Goal: Information Seeking & Learning: Learn about a topic

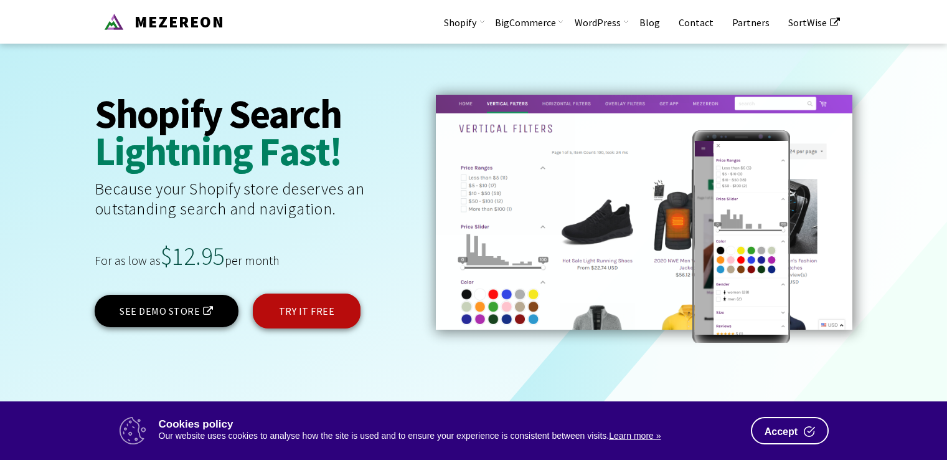
scroll to position [2515, 0]
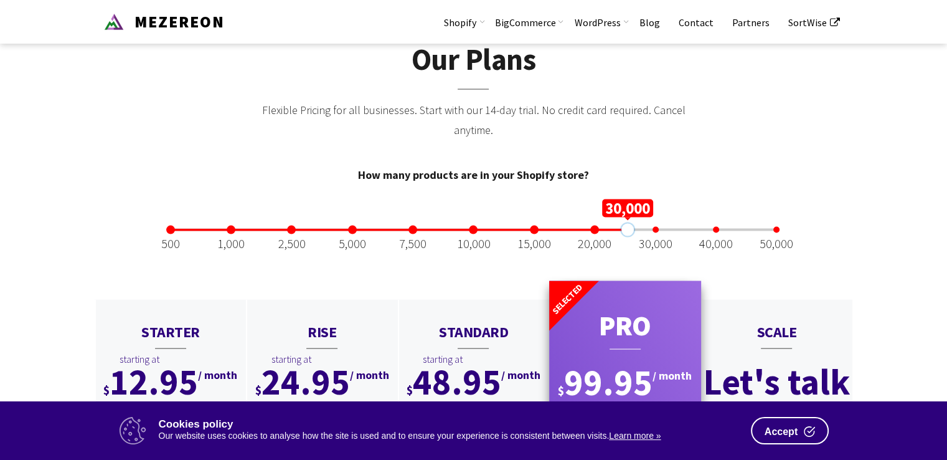
drag, startPoint x: 172, startPoint y: 213, endPoint x: 628, endPoint y: 249, distance: 457.2
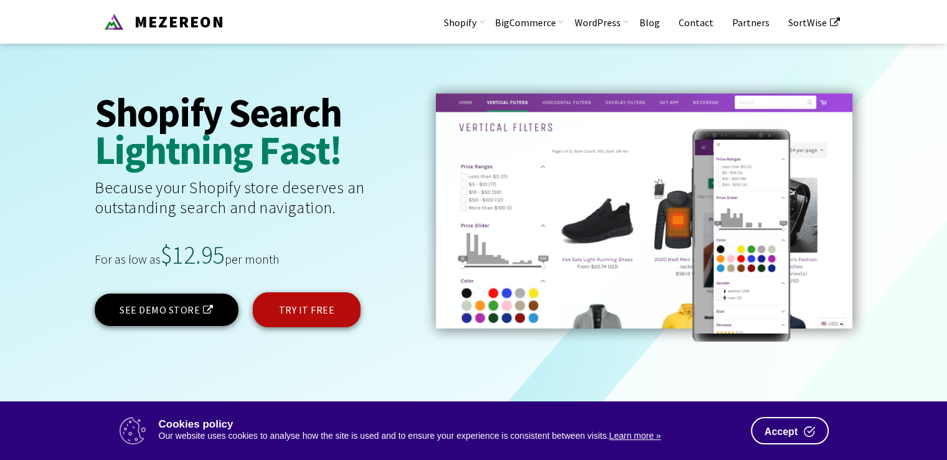
scroll to position [0, 0]
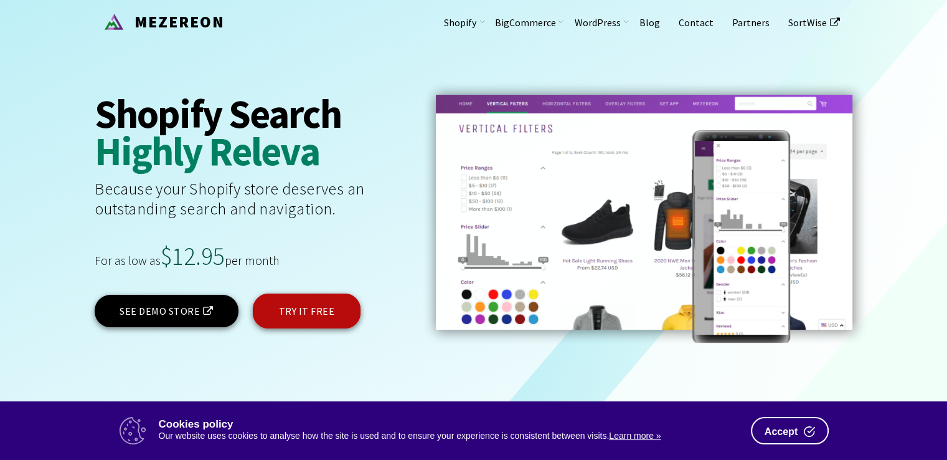
click at [485, 86] on link "Product Video" at bounding box center [503, 79] width 125 height 22
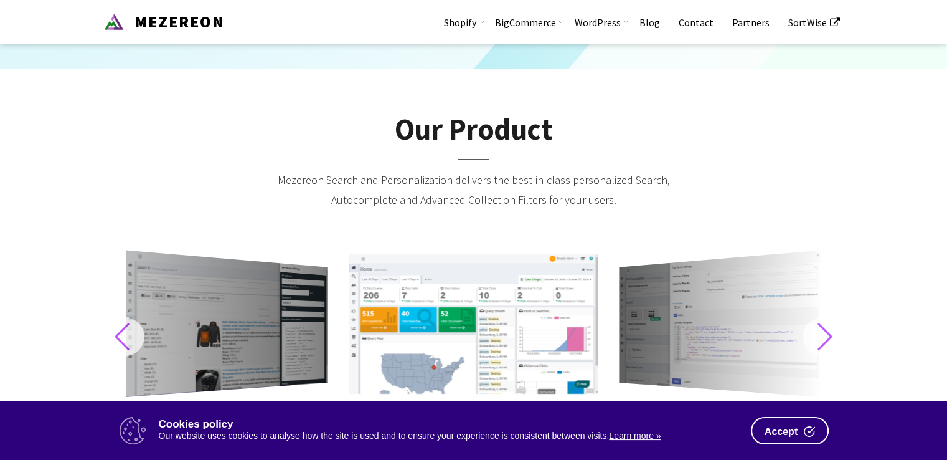
scroll to position [372, 0]
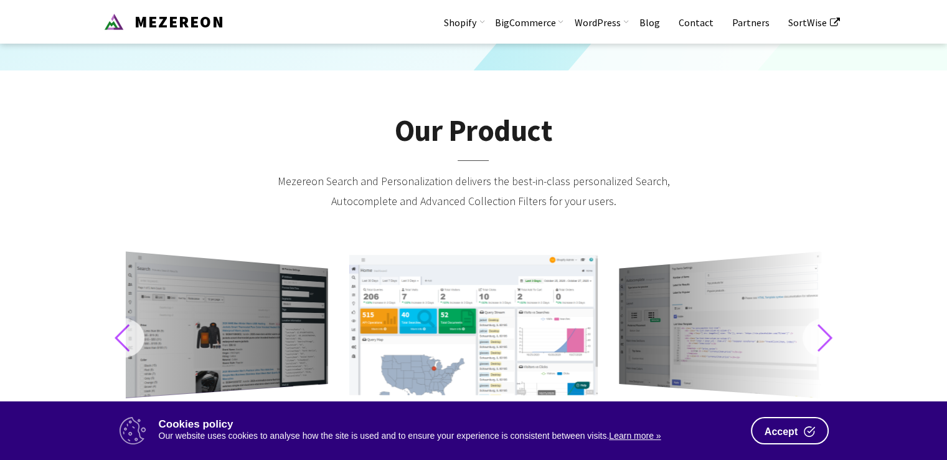
click at [222, 328] on div at bounding box center [227, 324] width 202 height 146
click at [821, 332] on div "Next slide" at bounding box center [825, 338] width 44 height 40
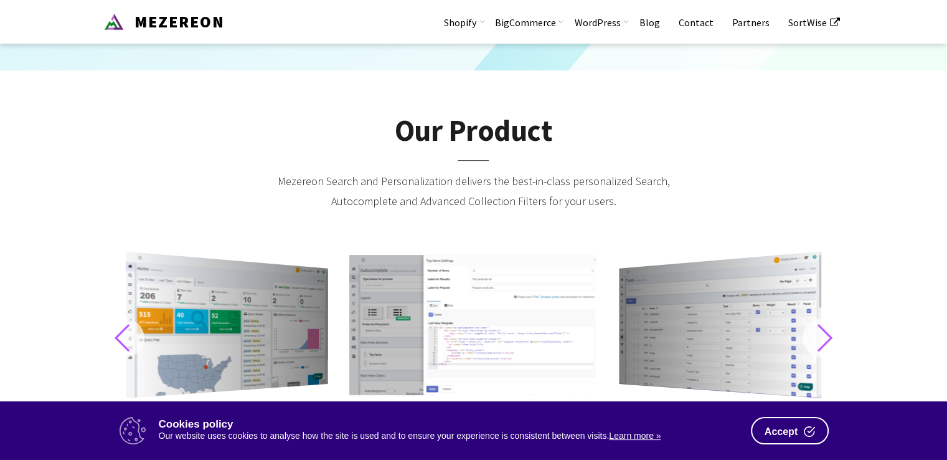
click at [740, 322] on div at bounding box center [720, 324] width 202 height 146
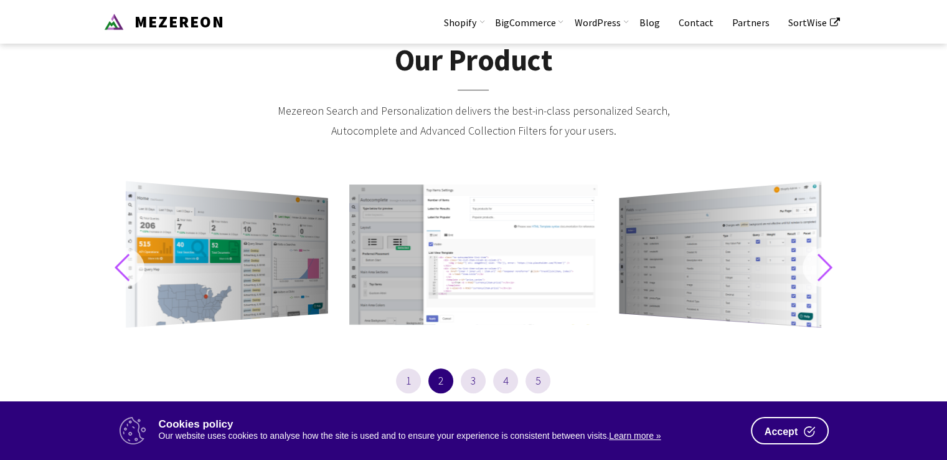
scroll to position [461, 0]
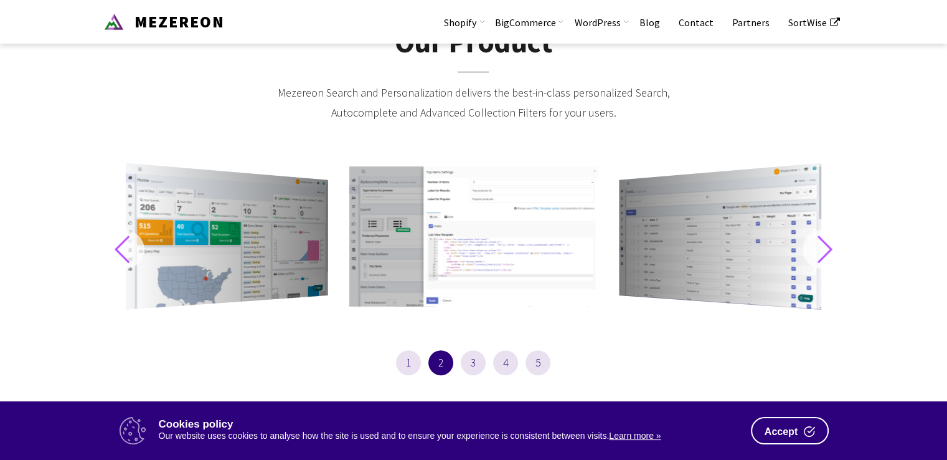
click at [411, 358] on span "1" at bounding box center [408, 362] width 25 height 25
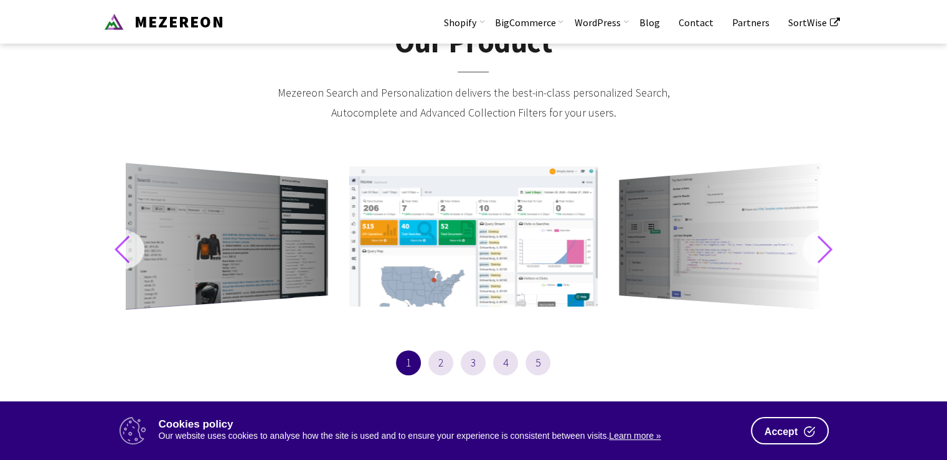
click at [411, 358] on span "1" at bounding box center [408, 362] width 25 height 25
click at [441, 215] on div at bounding box center [473, 236] width 248 height 140
click at [824, 255] on div "Next slide" at bounding box center [825, 249] width 44 height 40
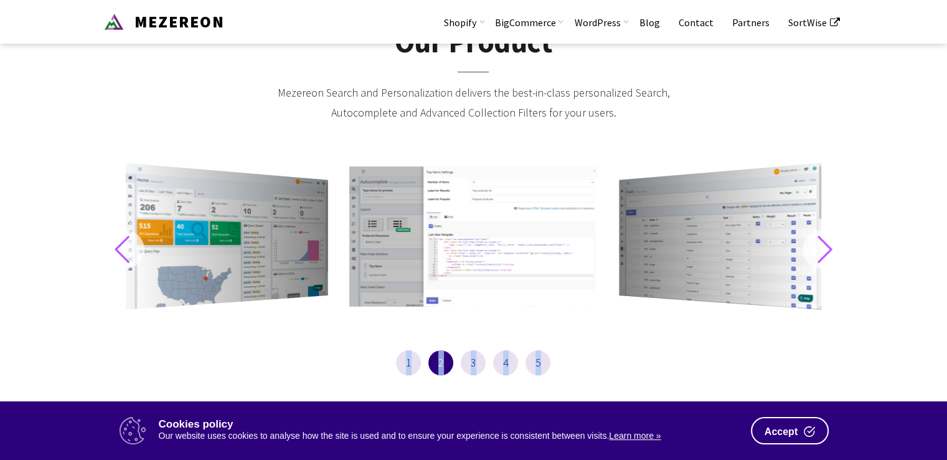
click at [824, 255] on div "Next slide" at bounding box center [825, 249] width 44 height 40
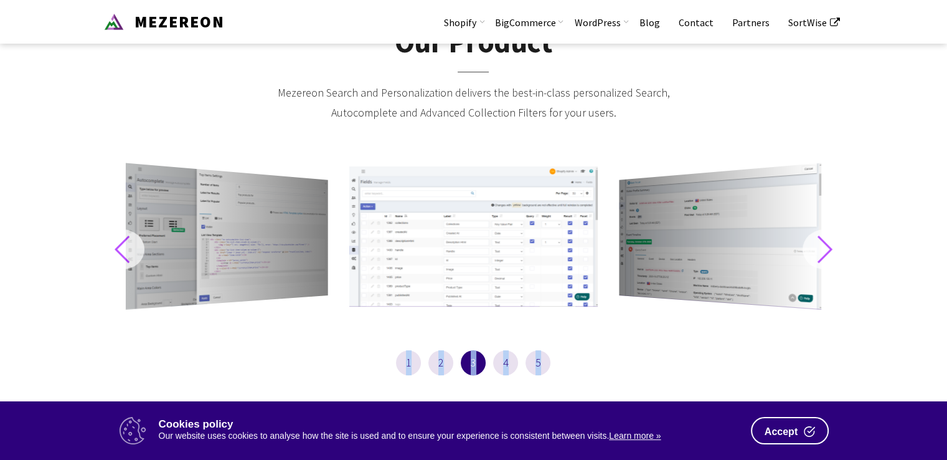
click at [824, 255] on div "Next slide" at bounding box center [825, 249] width 44 height 40
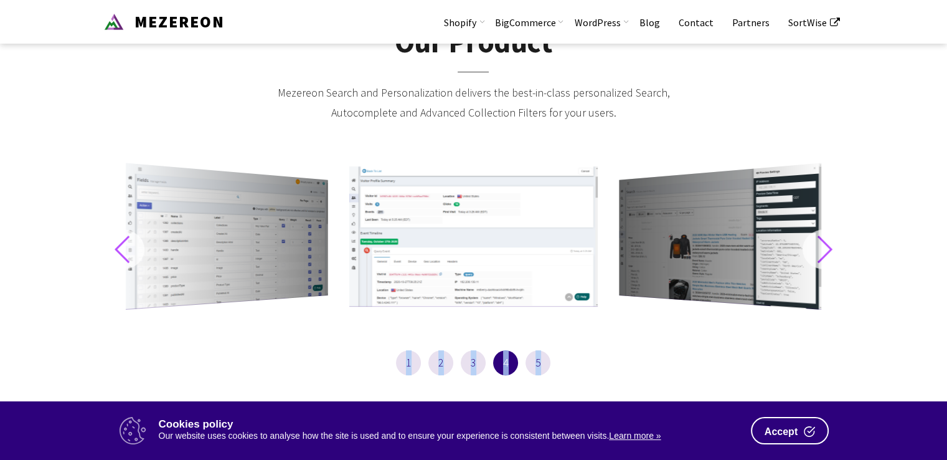
click at [824, 255] on div "Next slide" at bounding box center [825, 249] width 44 height 40
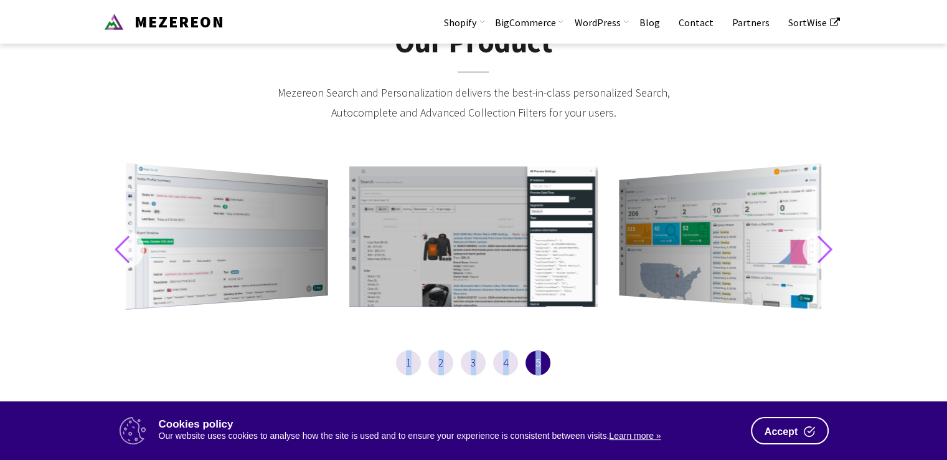
click at [824, 255] on div "Next slide" at bounding box center [825, 249] width 44 height 40
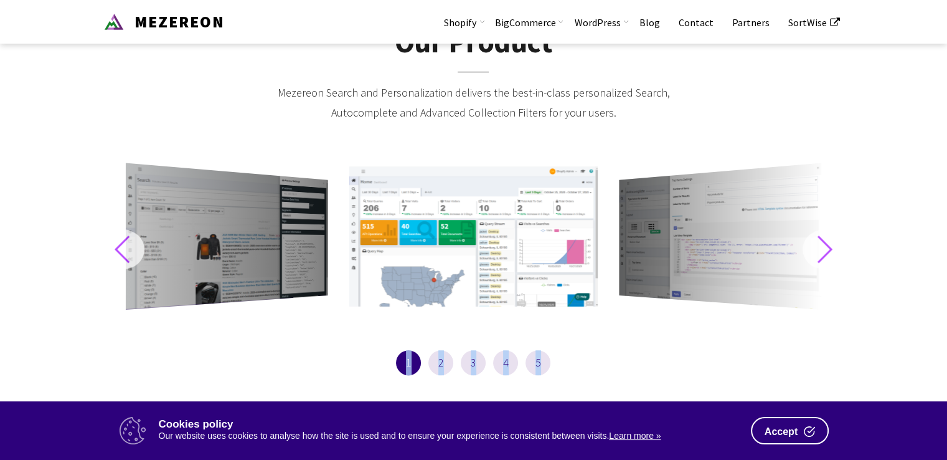
click at [824, 255] on div "Next slide" at bounding box center [825, 249] width 44 height 40
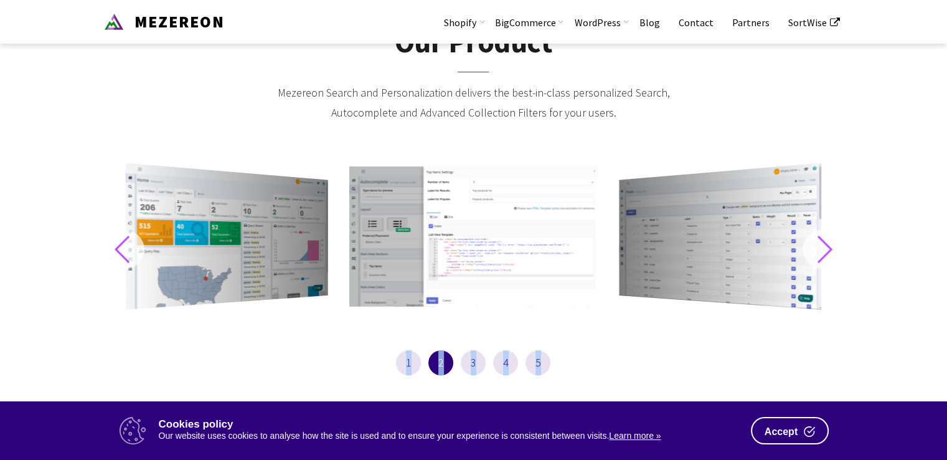
click at [824, 255] on div "Next slide" at bounding box center [825, 249] width 44 height 40
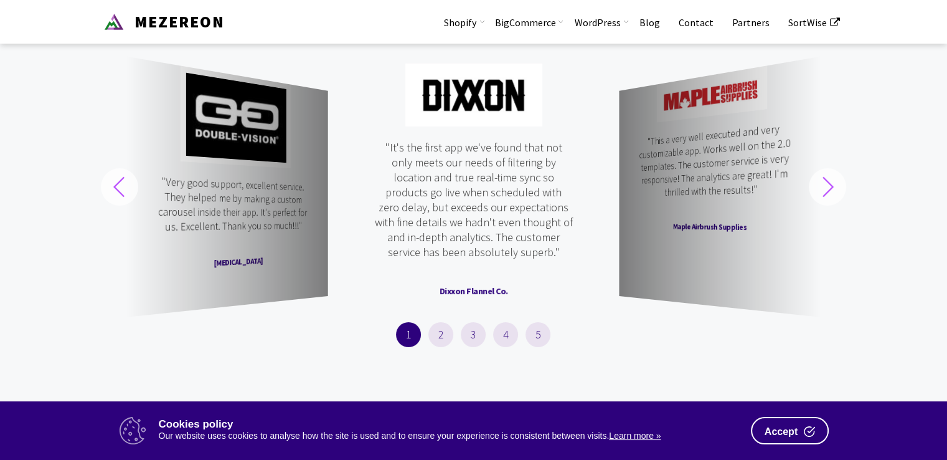
scroll to position [3984, 0]
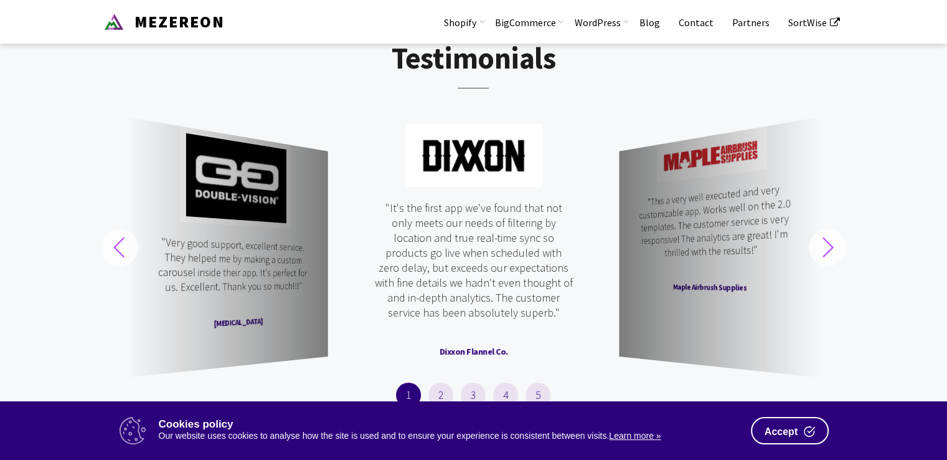
click at [819, 229] on div "Next slide" at bounding box center [827, 247] width 37 height 37
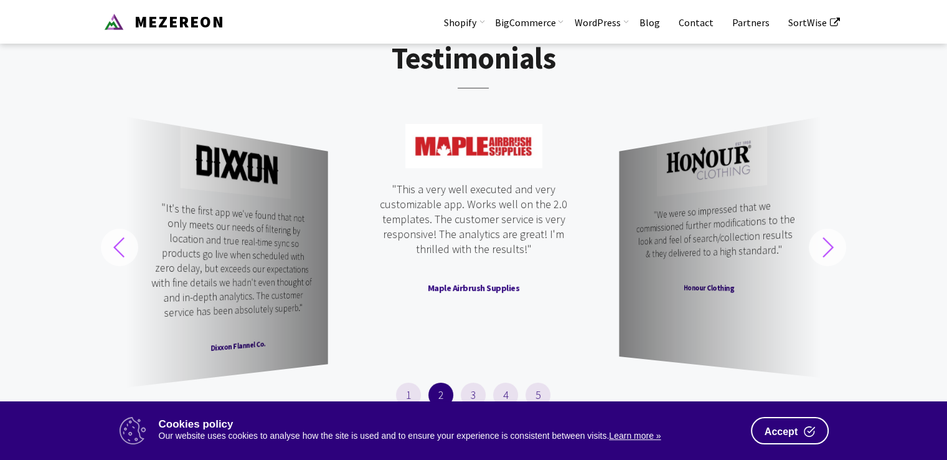
click at [819, 229] on div "Next slide" at bounding box center [827, 247] width 37 height 37
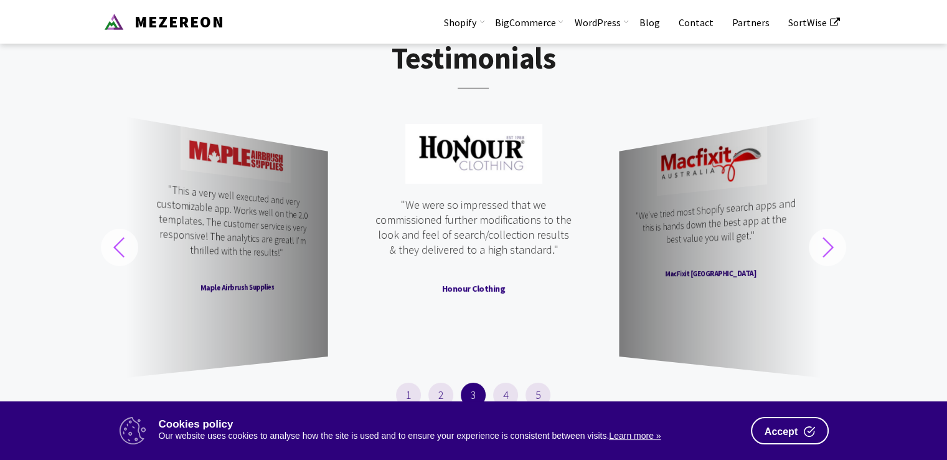
click at [819, 229] on div "Next slide" at bounding box center [827, 247] width 37 height 37
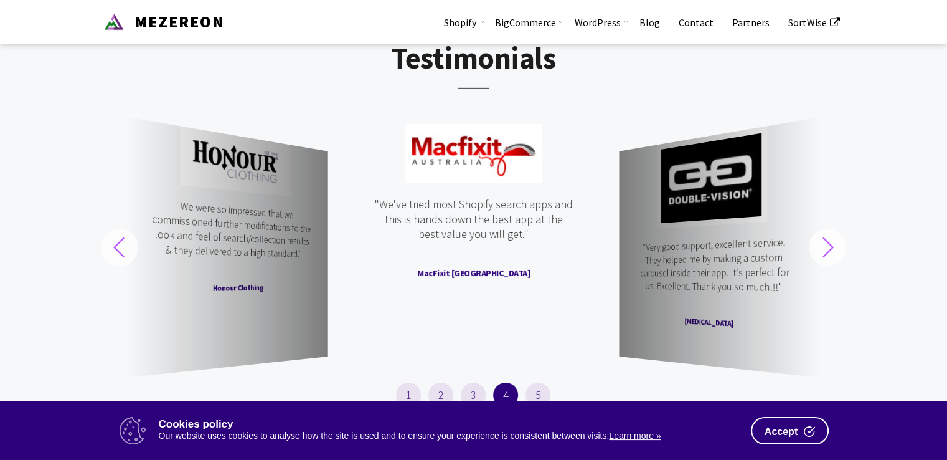
click at [819, 229] on div "Next slide" at bounding box center [827, 247] width 37 height 37
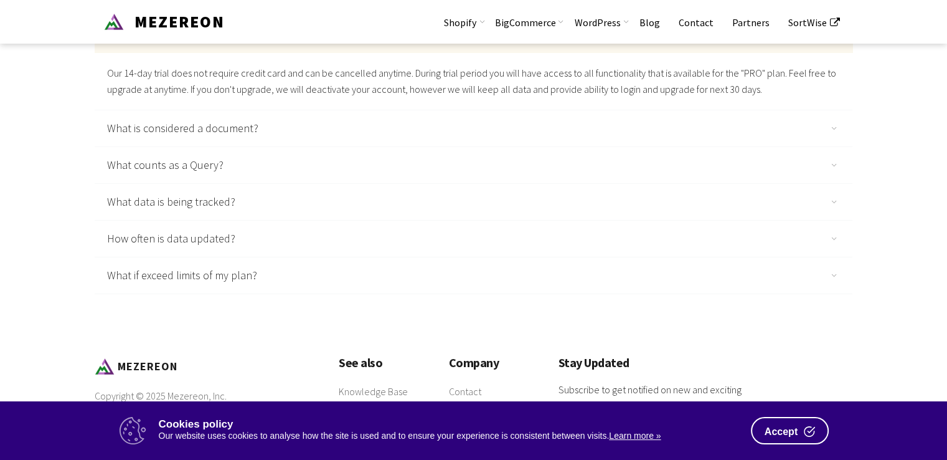
scroll to position [4954, 0]
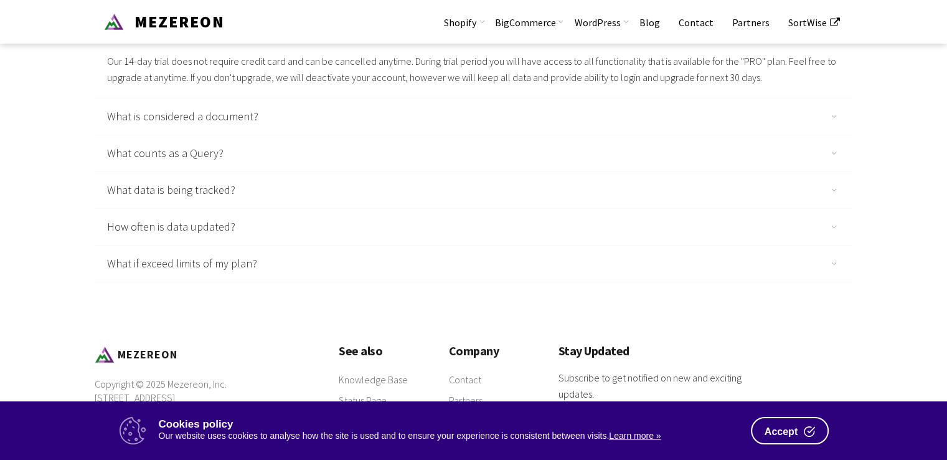
click at [776, 172] on label "What data is being tracked?" at bounding box center [474, 190] width 758 height 36
click at [106, 174] on input "What data is being tracked?" at bounding box center [102, 178] width 8 height 8
radio input "true"
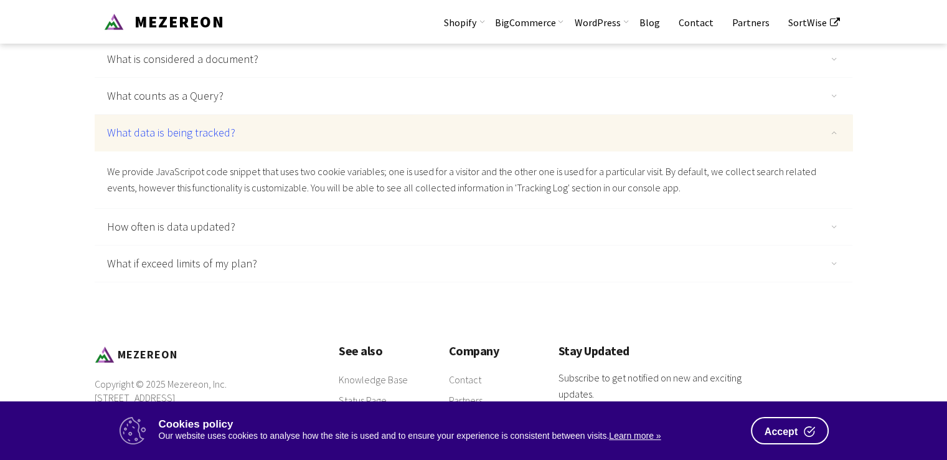
click at [835, 26] on link "SortWise" at bounding box center [815, 22] width 73 height 44
click at [496, 65] on link "Our Product" at bounding box center [503, 55] width 125 height 22
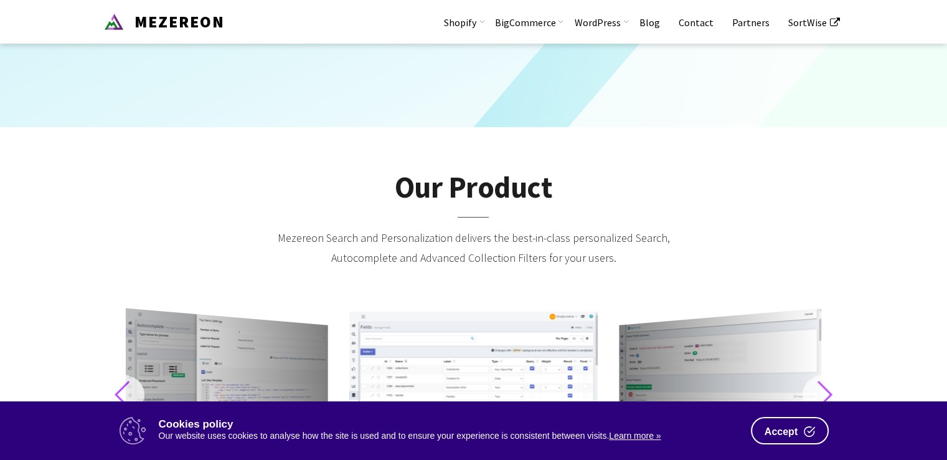
scroll to position [0, 0]
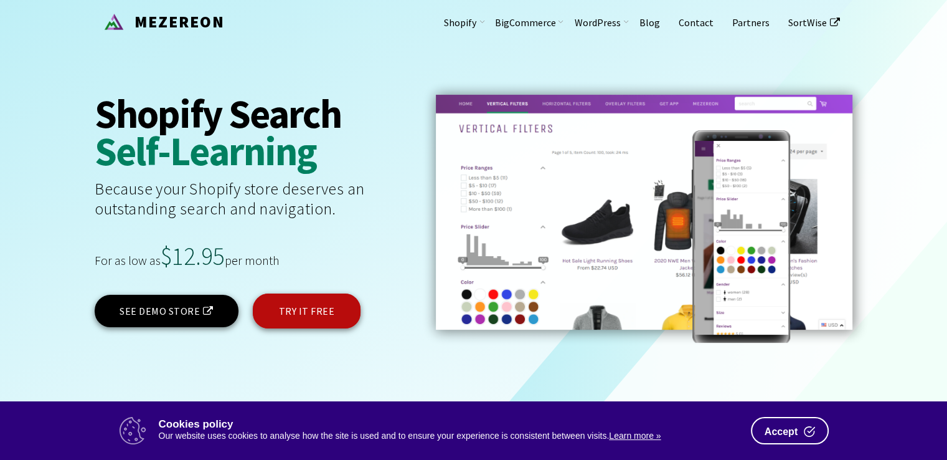
click at [177, 317] on link "SEE DEMO STORE" at bounding box center [167, 311] width 144 height 32
